Goal: Task Accomplishment & Management: Complete application form

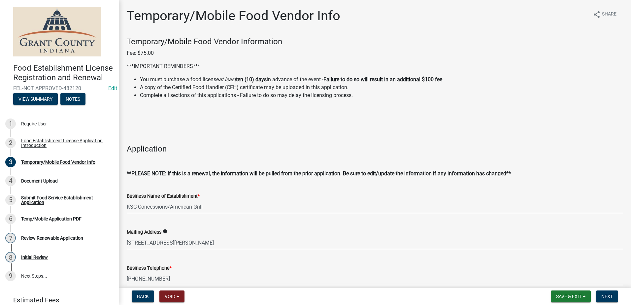
select select "986694ba-6a39-4309-ba8e-cbcd507728d3"
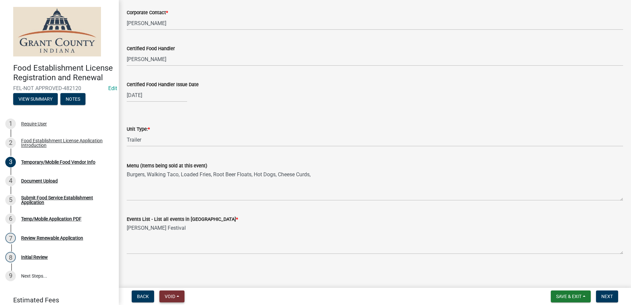
click at [168, 294] on span "Void" at bounding box center [170, 296] width 11 height 5
click at [174, 279] on button "Void" at bounding box center [185, 279] width 53 height 16
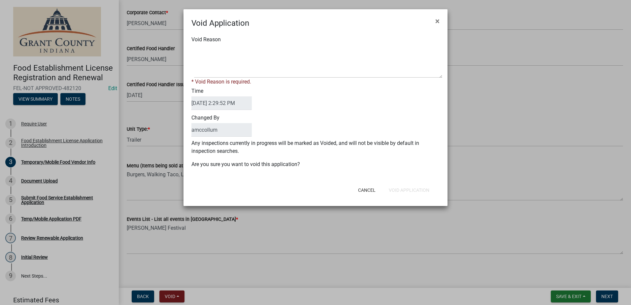
click at [220, 40] on label "Void Reason" at bounding box center [205, 39] width 29 height 5
click at [220, 45] on textarea "Void Reason" at bounding box center [318, 61] width 248 height 33
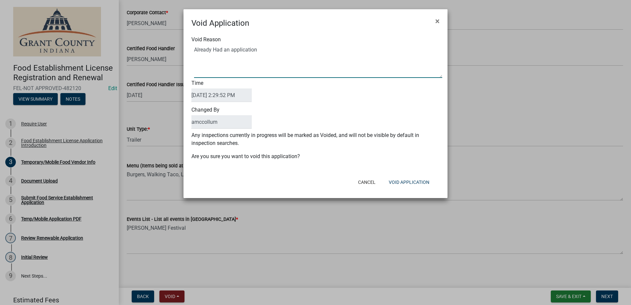
click at [236, 51] on textarea "Void Reason" at bounding box center [318, 61] width 248 height 33
click at [217, 49] on textarea "Void Reason" at bounding box center [318, 61] width 248 height 33
click at [266, 49] on textarea "Void Reason" at bounding box center [318, 61] width 248 height 33
type textarea "Already had an application"
click at [402, 182] on button "Void Application" at bounding box center [408, 182] width 51 height 12
